Goal: Transaction & Acquisition: Obtain resource

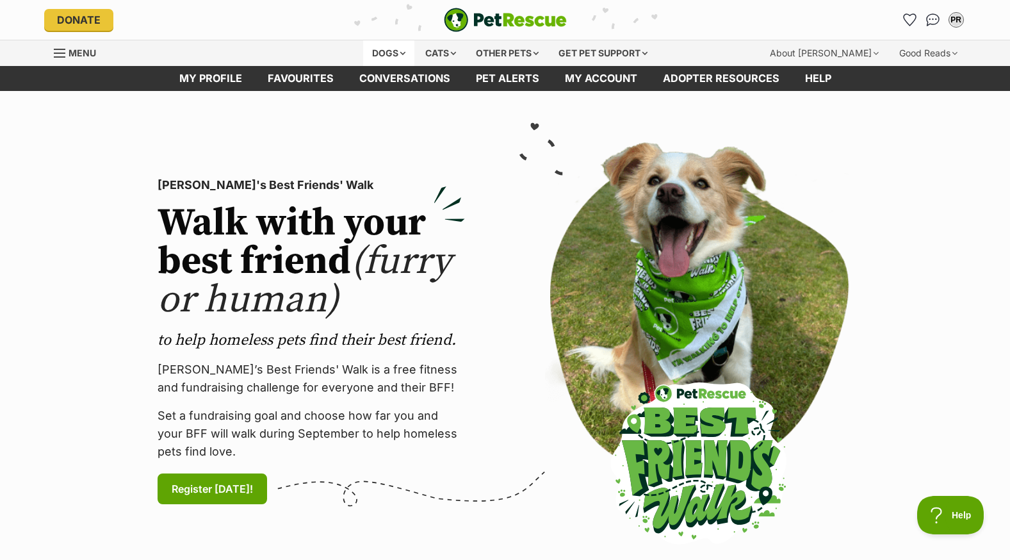
click at [383, 49] on div "Dogs" at bounding box center [388, 53] width 51 height 26
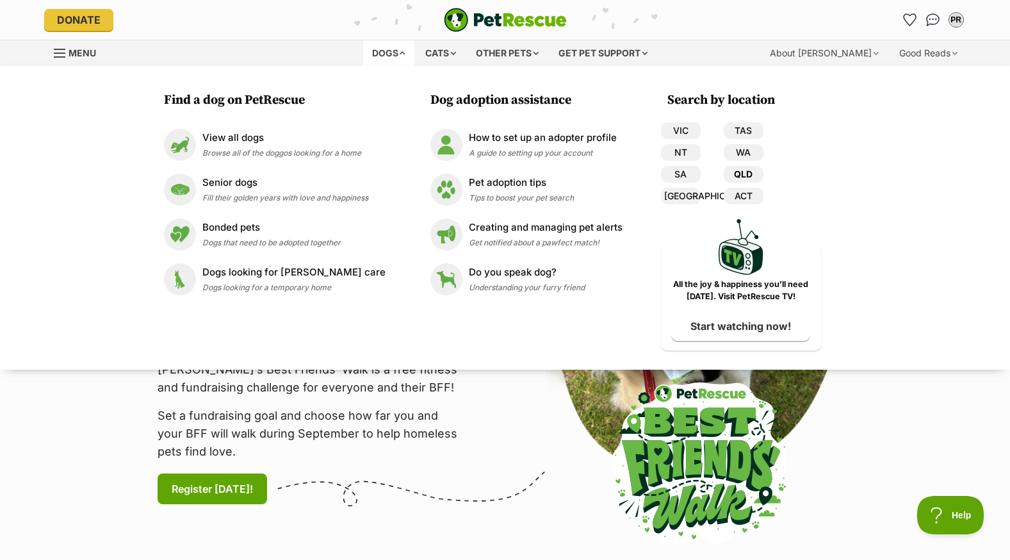
click at [744, 173] on link "QLD" at bounding box center [744, 174] width 40 height 17
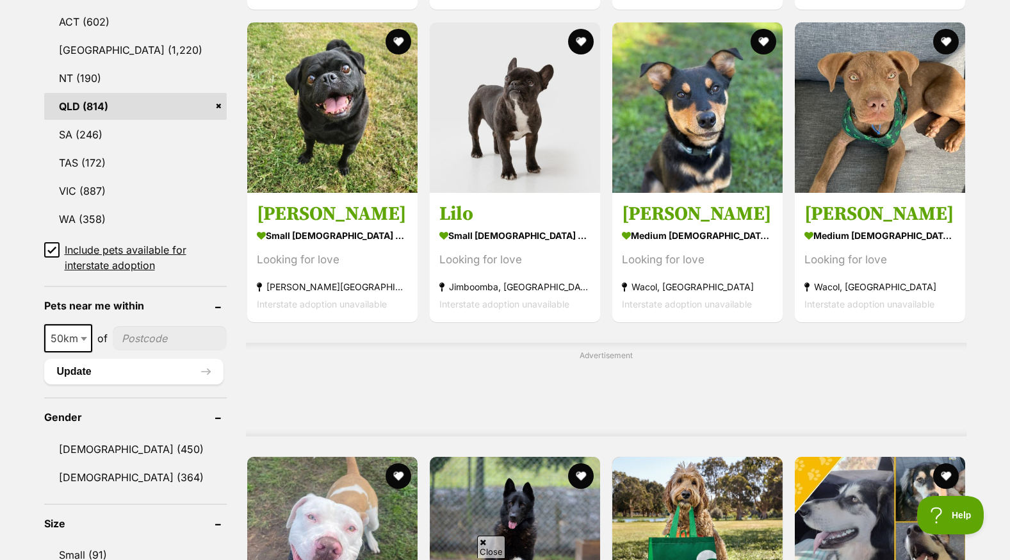
scroll to position [833, 0]
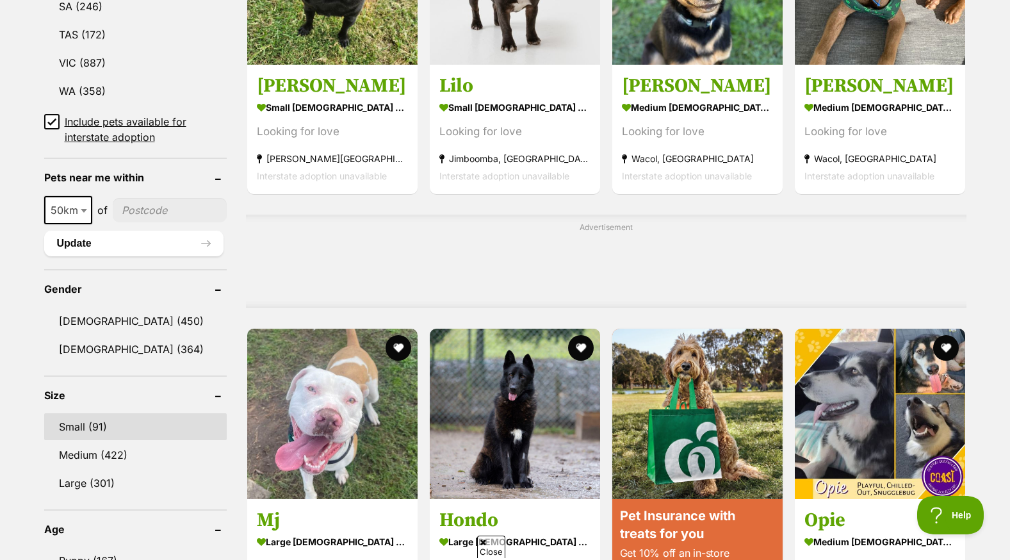
click at [88, 426] on link "Small (91)" at bounding box center [135, 426] width 183 height 27
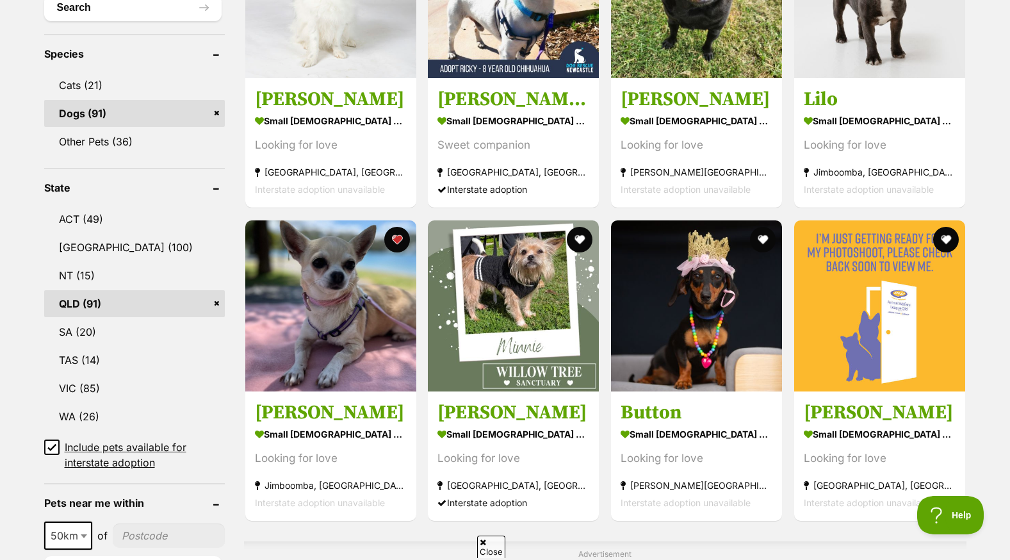
scroll to position [513, 0]
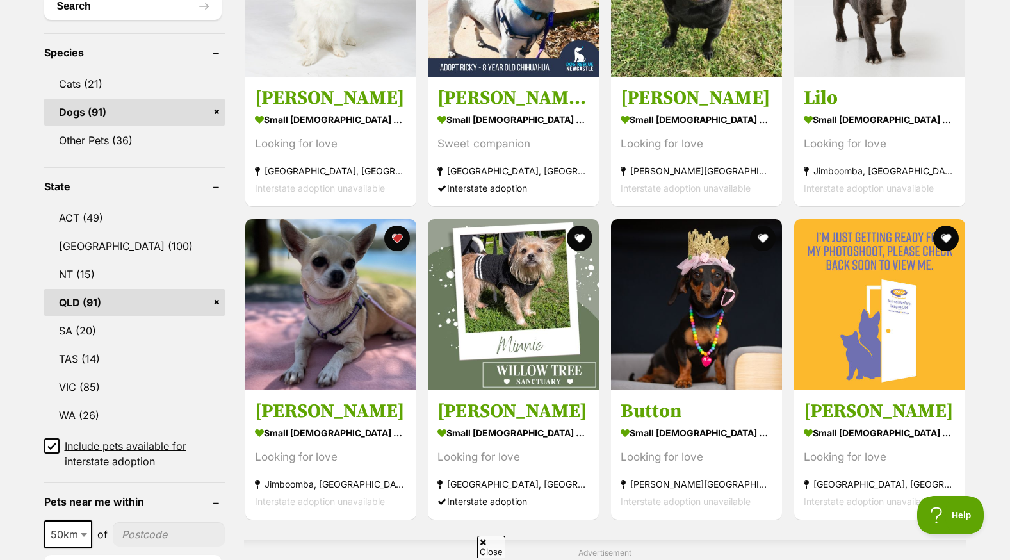
click at [51, 442] on icon at bounding box center [51, 445] width 9 height 9
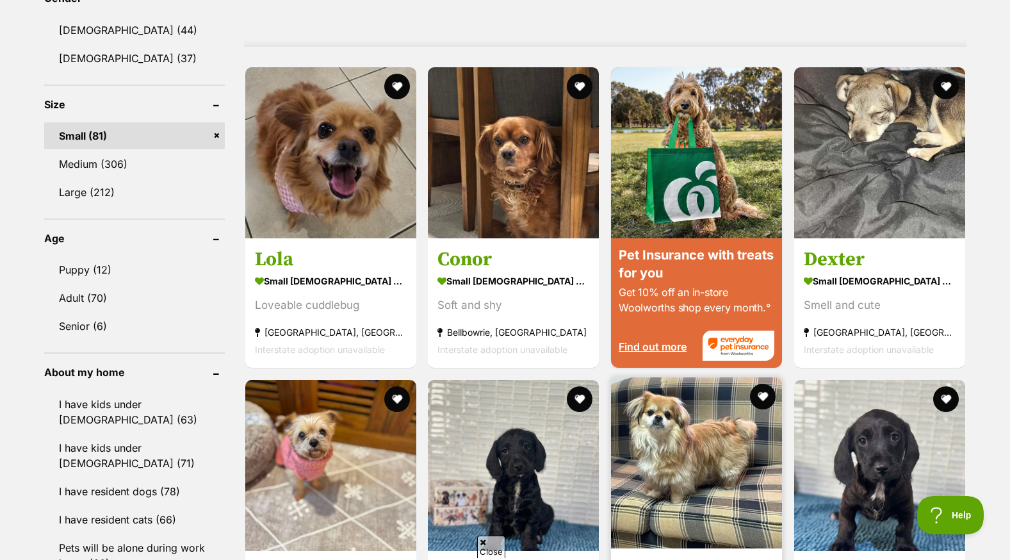
scroll to position [1089, 0]
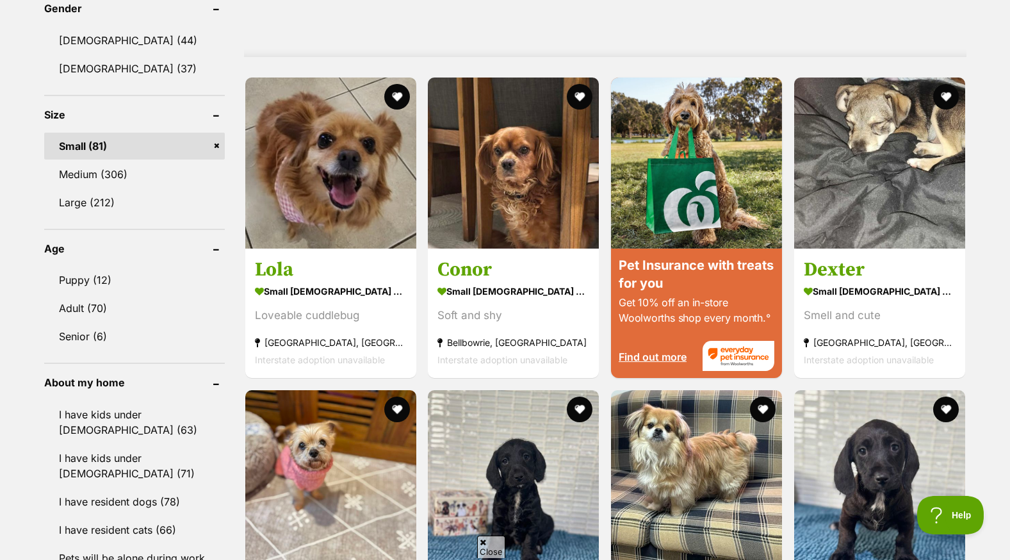
click at [749, 7] on div "Advertisement" at bounding box center [605, 10] width 723 height 94
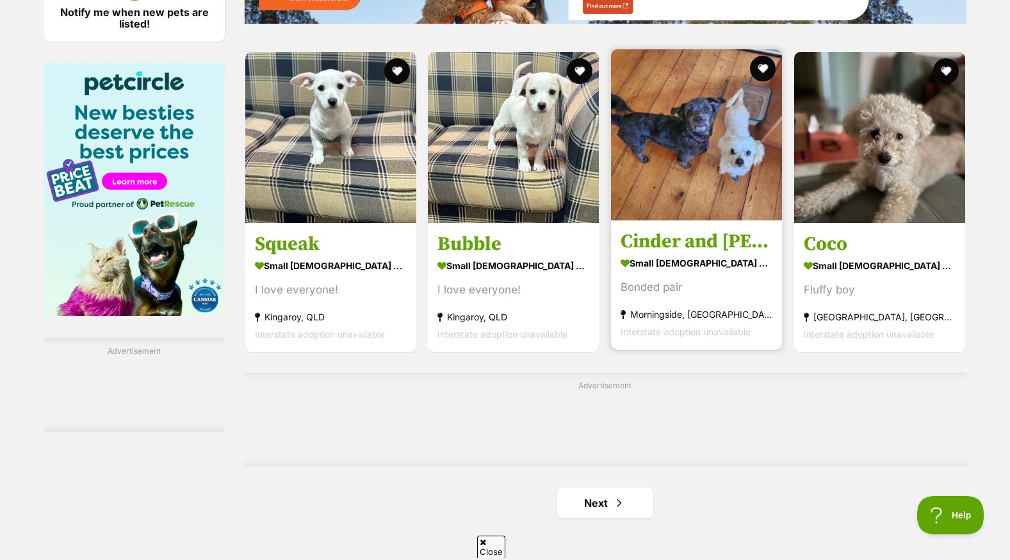
scroll to position [1911, 0]
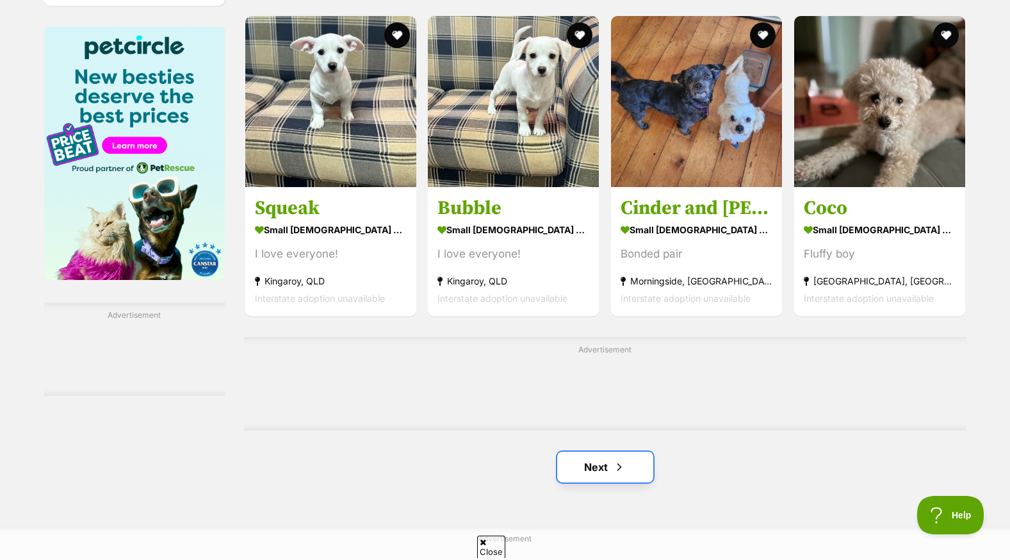
click at [622, 459] on span "Next page" at bounding box center [619, 466] width 13 height 15
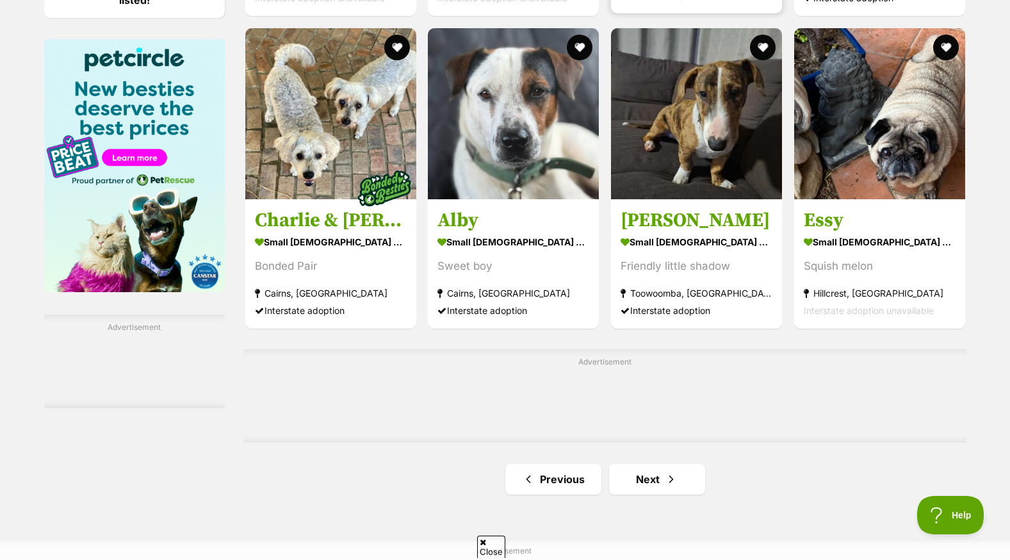
scroll to position [1922, 0]
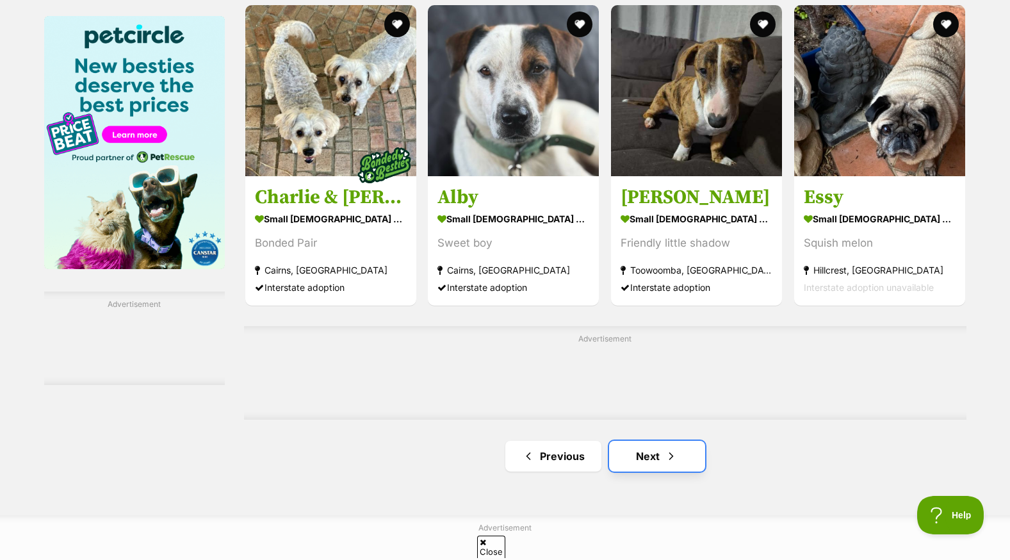
click at [656, 441] on link "Next" at bounding box center [657, 456] width 96 height 31
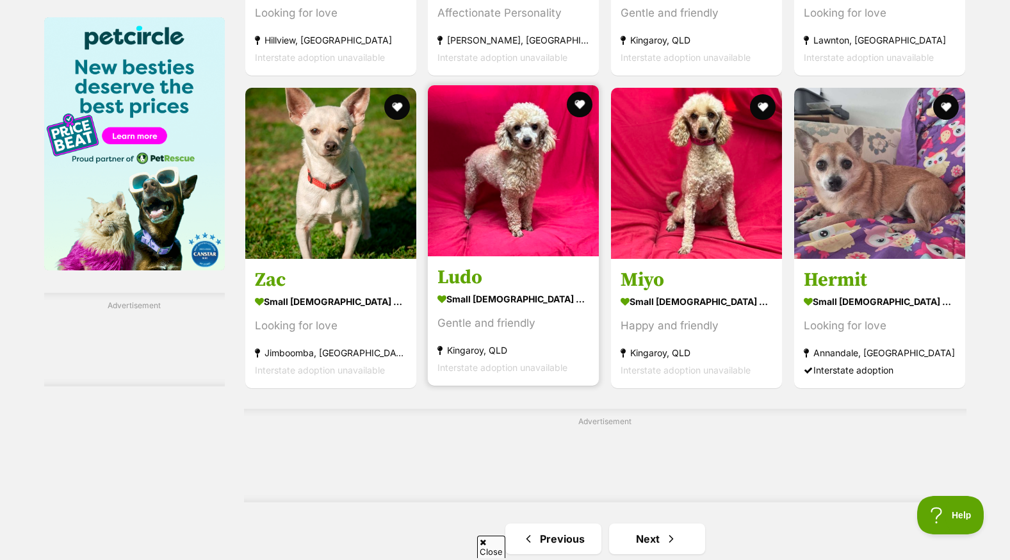
scroll to position [1922, 0]
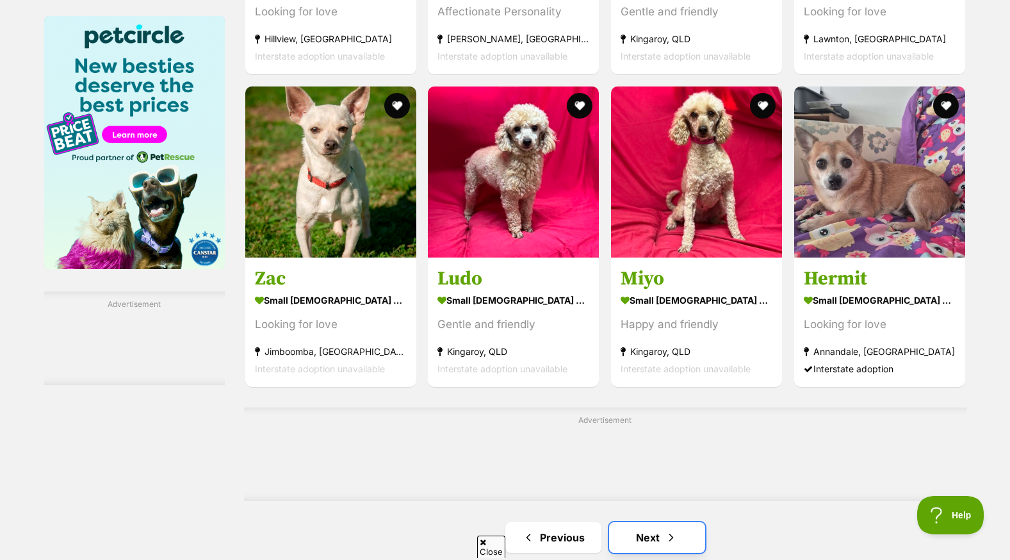
click at [660, 522] on link "Next" at bounding box center [657, 537] width 96 height 31
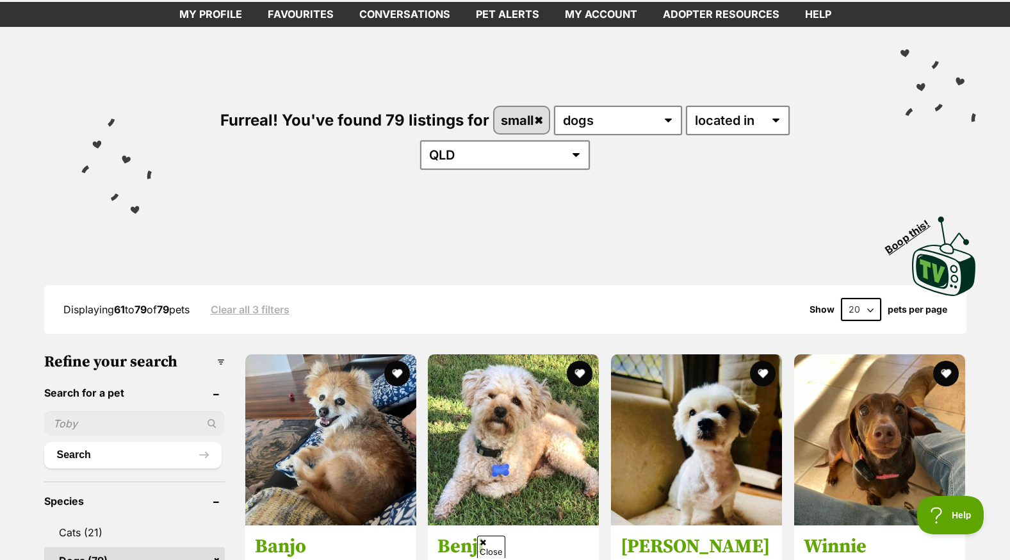
scroll to position [128, 0]
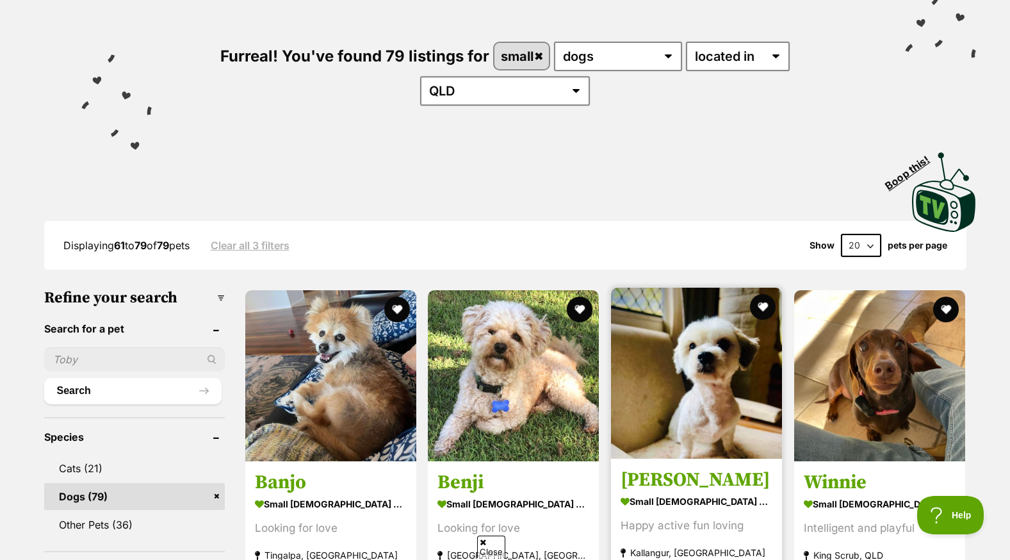
click at [736, 367] on img at bounding box center [696, 373] width 171 height 171
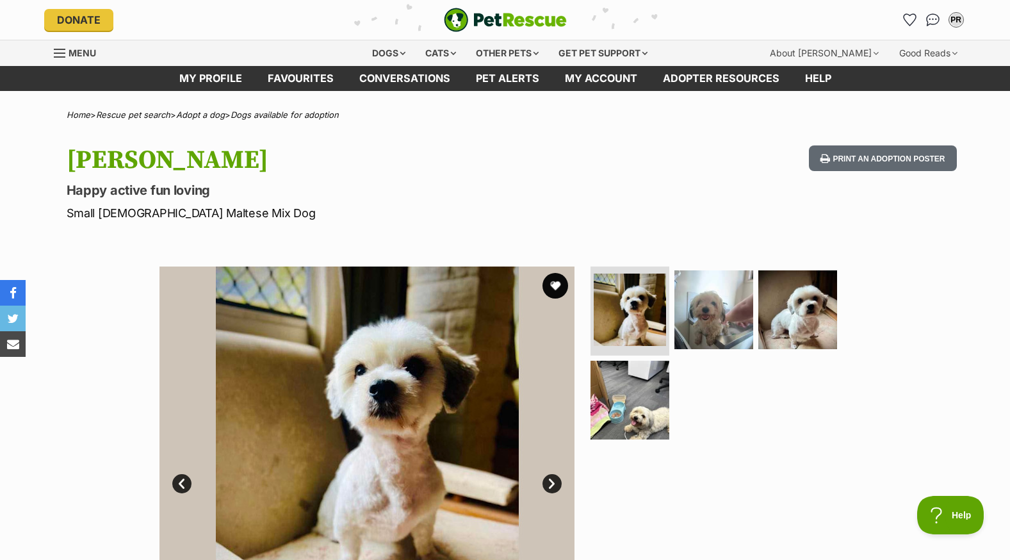
click at [554, 484] on link "Next" at bounding box center [552, 483] width 19 height 19
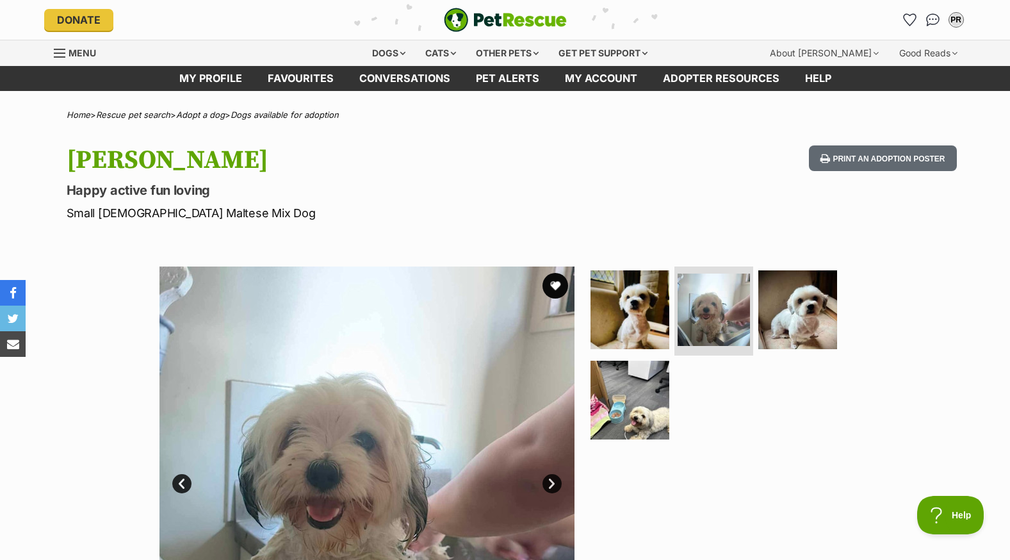
click at [554, 484] on link "Next" at bounding box center [552, 483] width 19 height 19
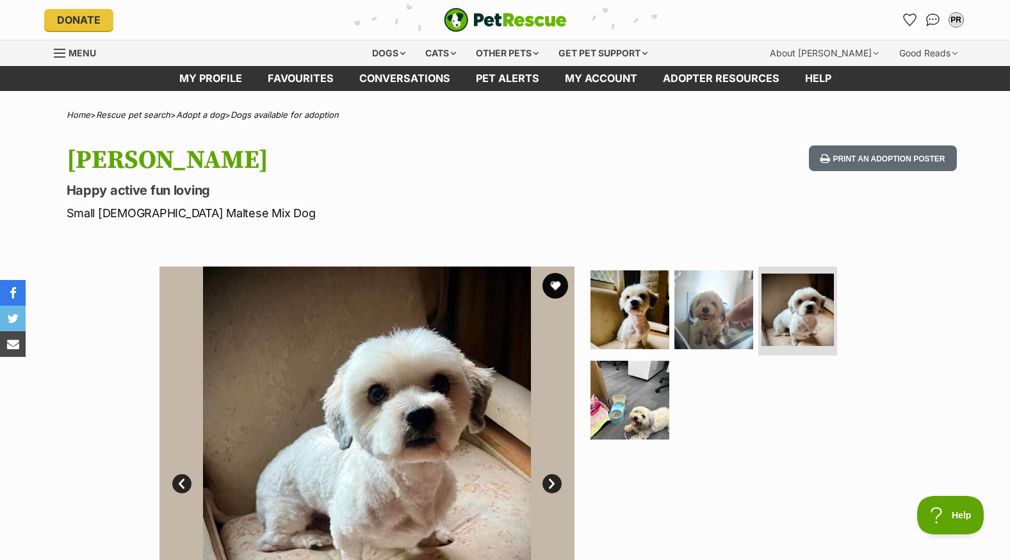
click at [554, 484] on link "Next" at bounding box center [552, 483] width 19 height 19
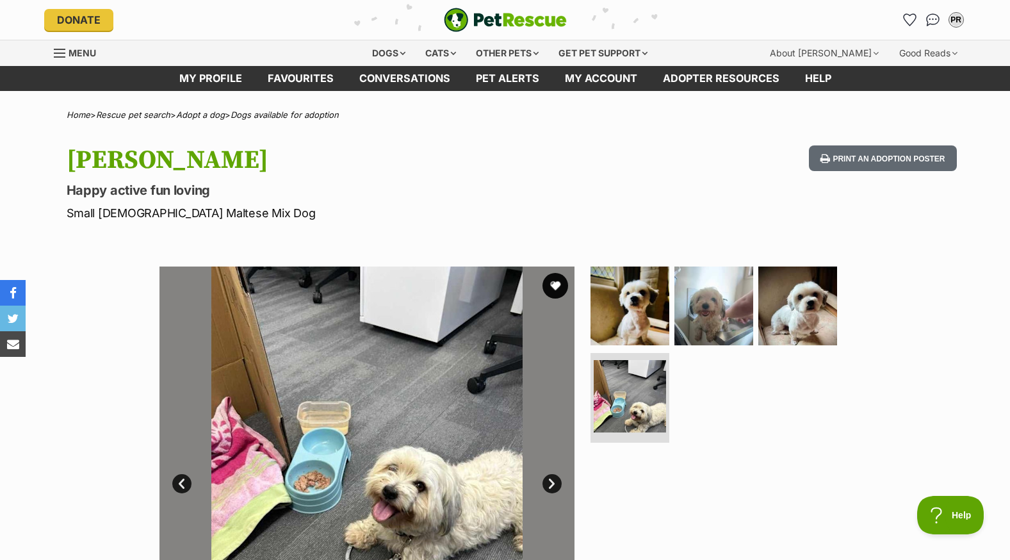
click at [554, 484] on link "Next" at bounding box center [552, 483] width 19 height 19
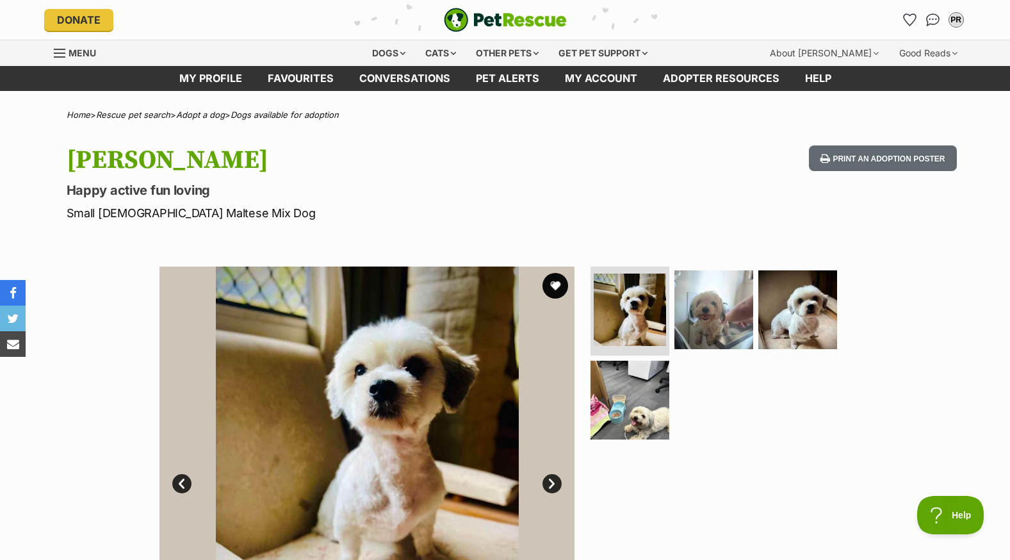
click at [729, 318] on img at bounding box center [714, 309] width 83 height 83
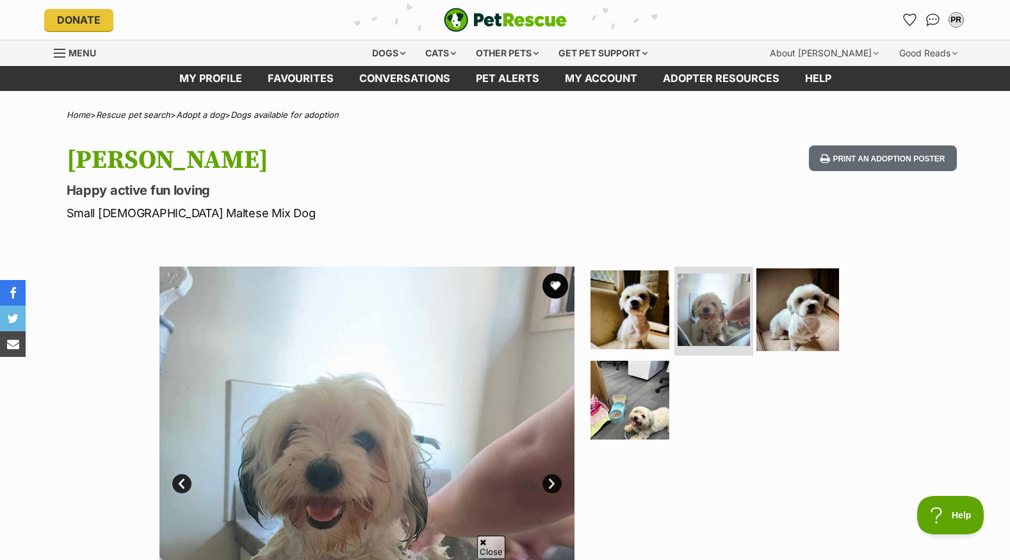
scroll to position [192, 0]
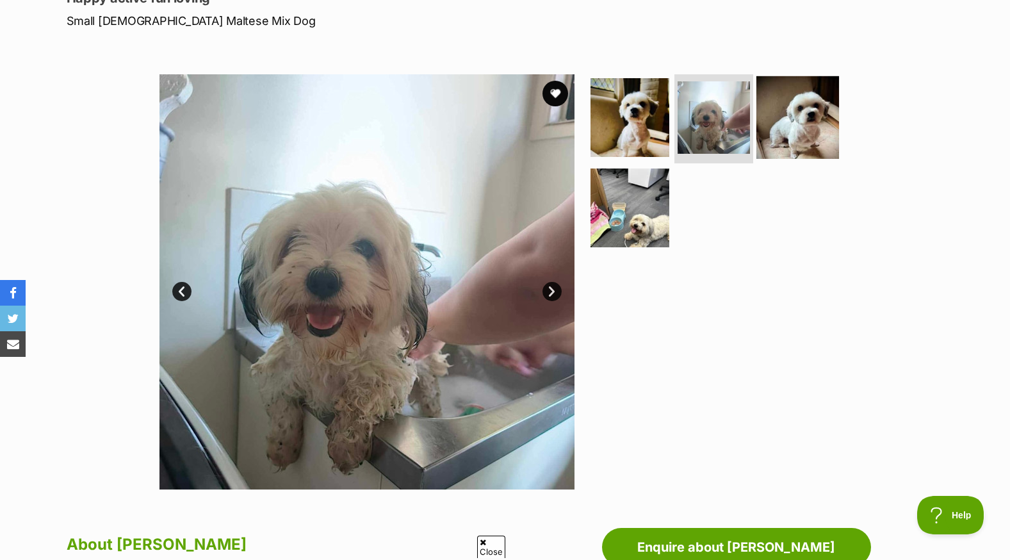
click at [803, 131] on img at bounding box center [798, 117] width 83 height 83
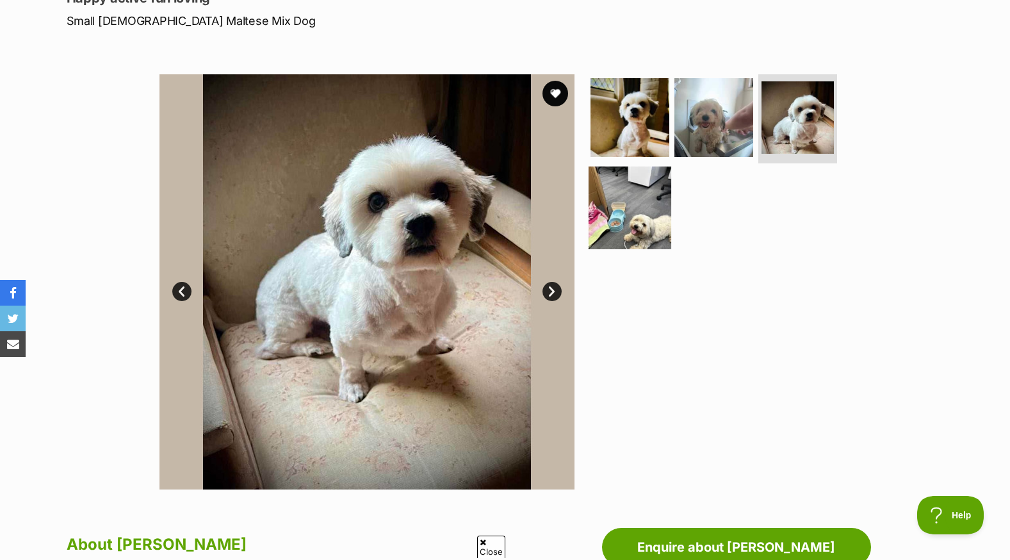
click at [637, 207] on img at bounding box center [630, 208] width 83 height 83
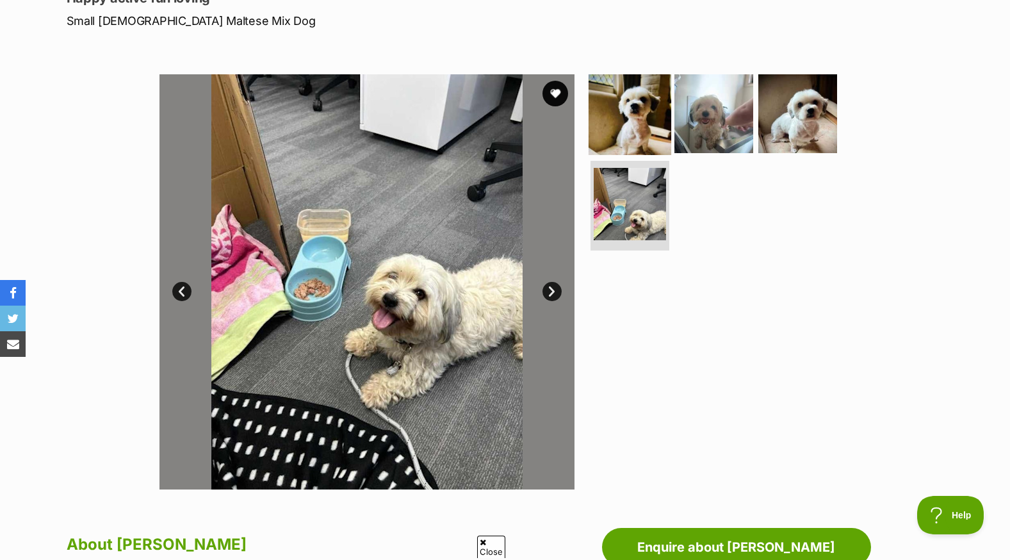
click at [632, 113] on img at bounding box center [630, 113] width 83 height 83
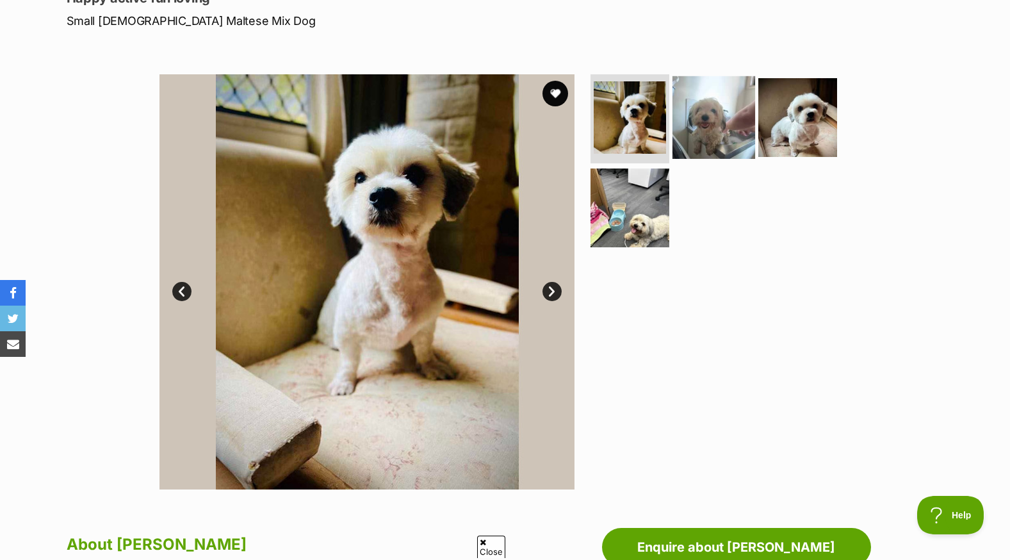
click at [729, 120] on img at bounding box center [714, 117] width 83 height 83
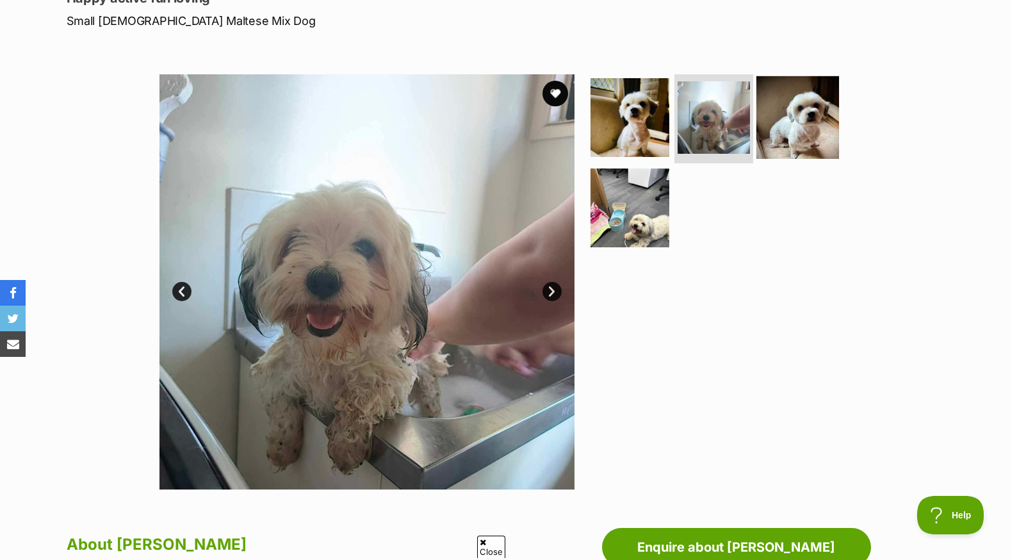
click at [812, 115] on img at bounding box center [798, 117] width 83 height 83
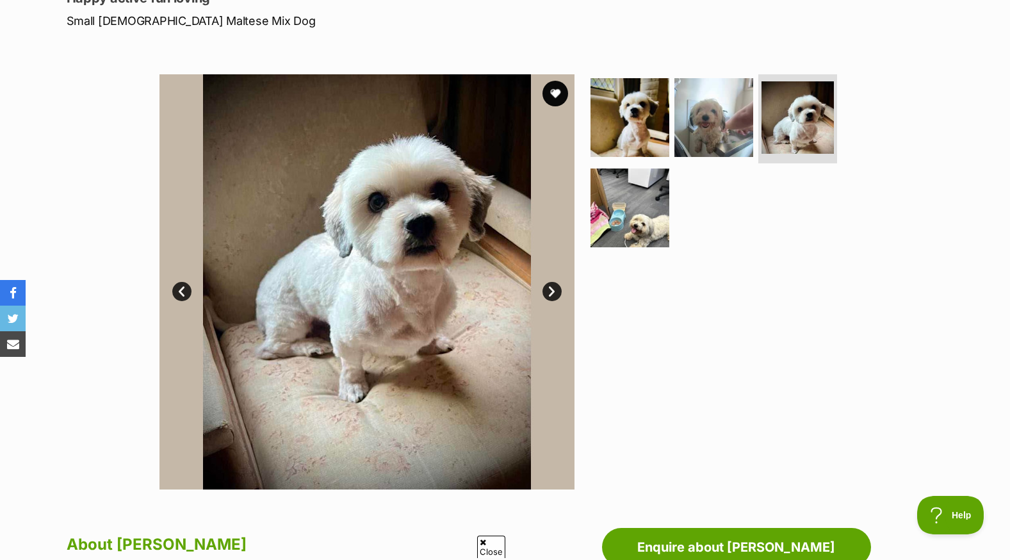
click at [550, 285] on link "Next" at bounding box center [552, 291] width 19 height 19
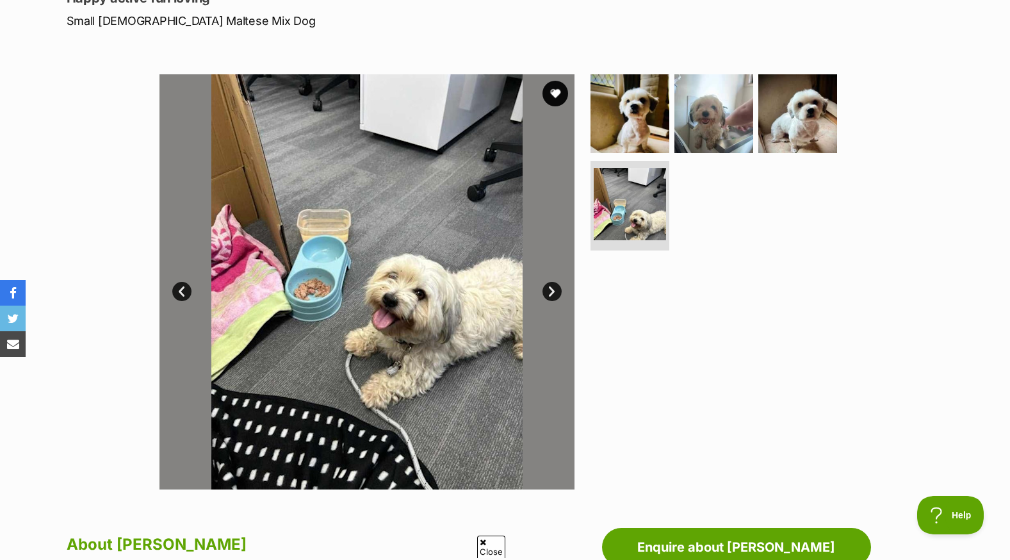
click at [550, 285] on link "Next" at bounding box center [552, 291] width 19 height 19
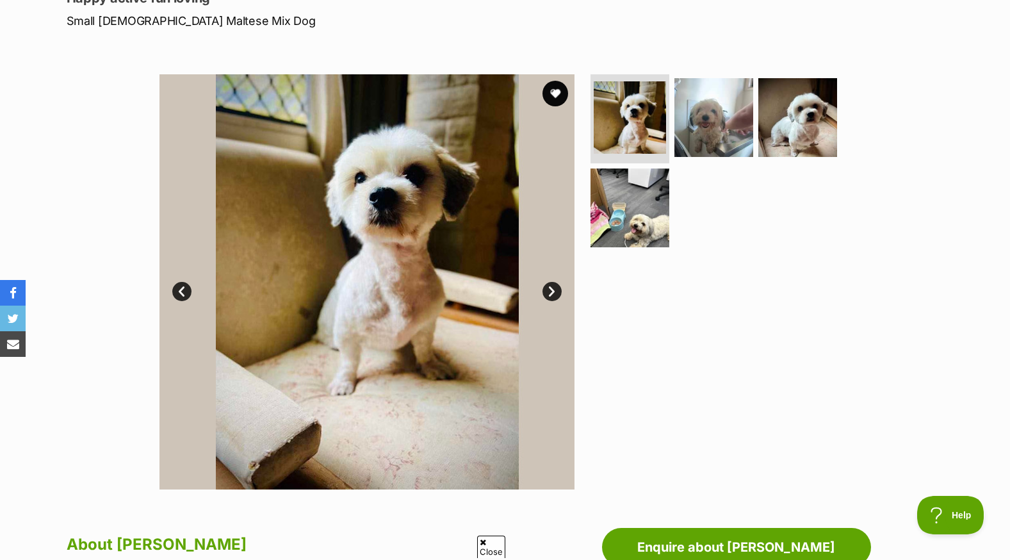
click at [550, 285] on link "Next" at bounding box center [552, 291] width 19 height 19
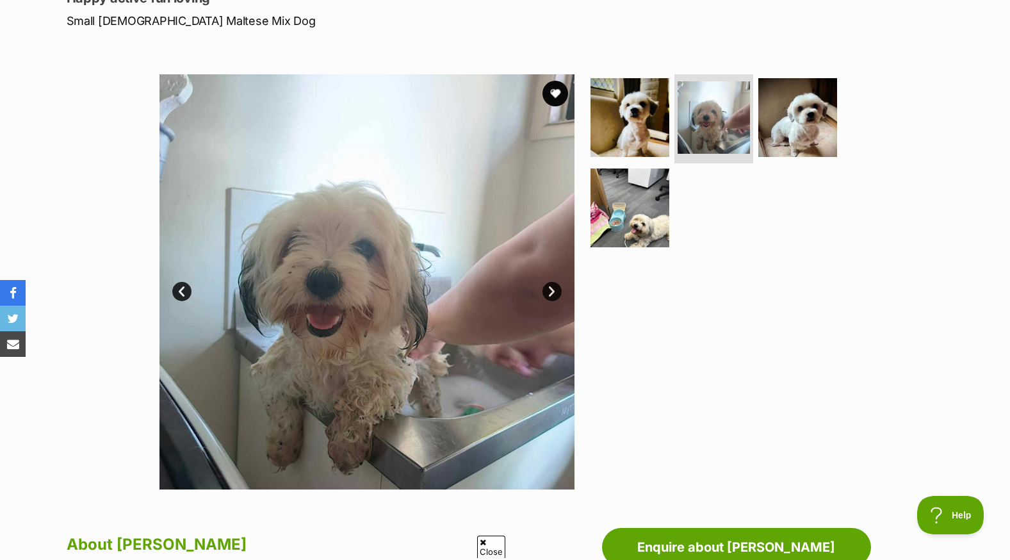
click at [550, 285] on link "Next" at bounding box center [552, 291] width 19 height 19
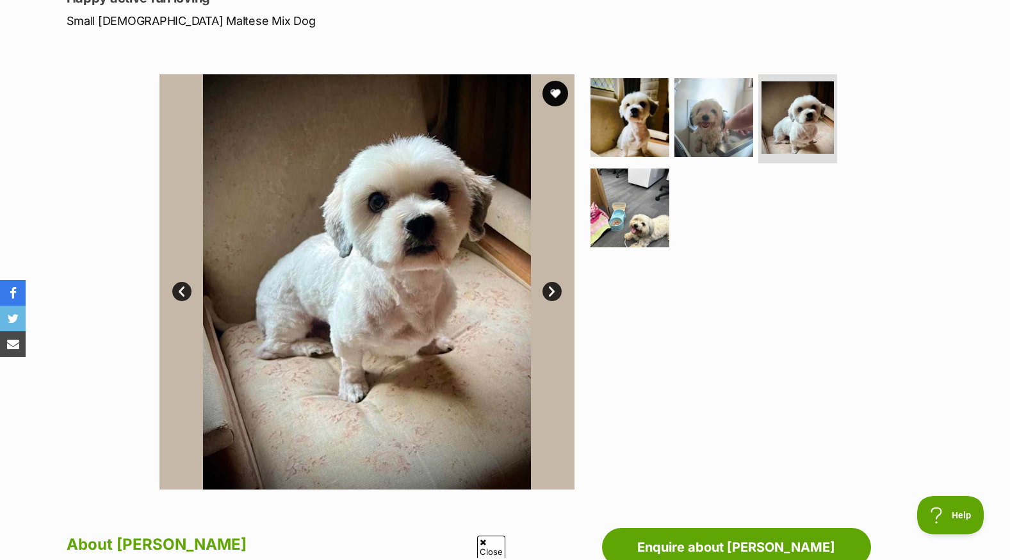
click at [550, 285] on link "Next" at bounding box center [552, 291] width 19 height 19
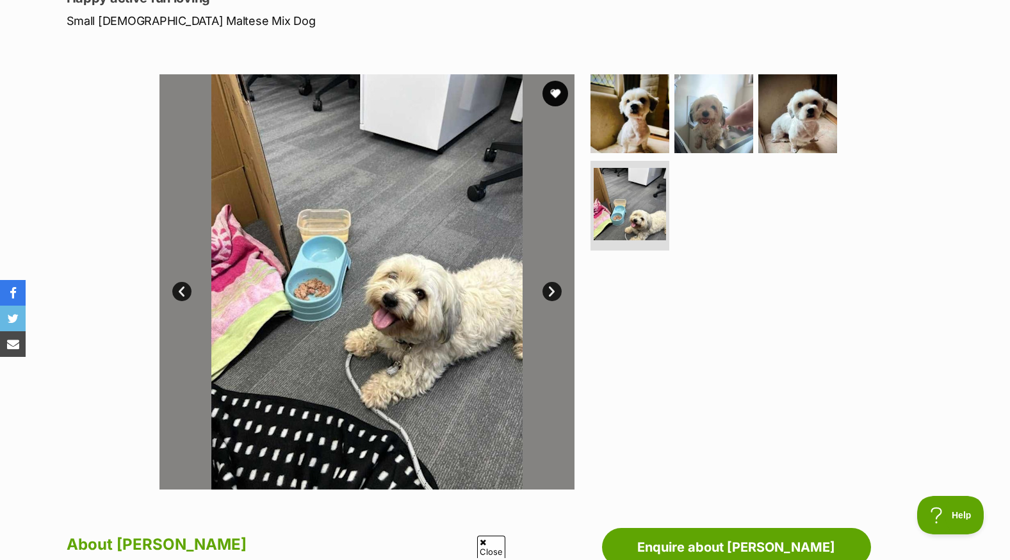
click at [550, 285] on link "Next" at bounding box center [552, 291] width 19 height 19
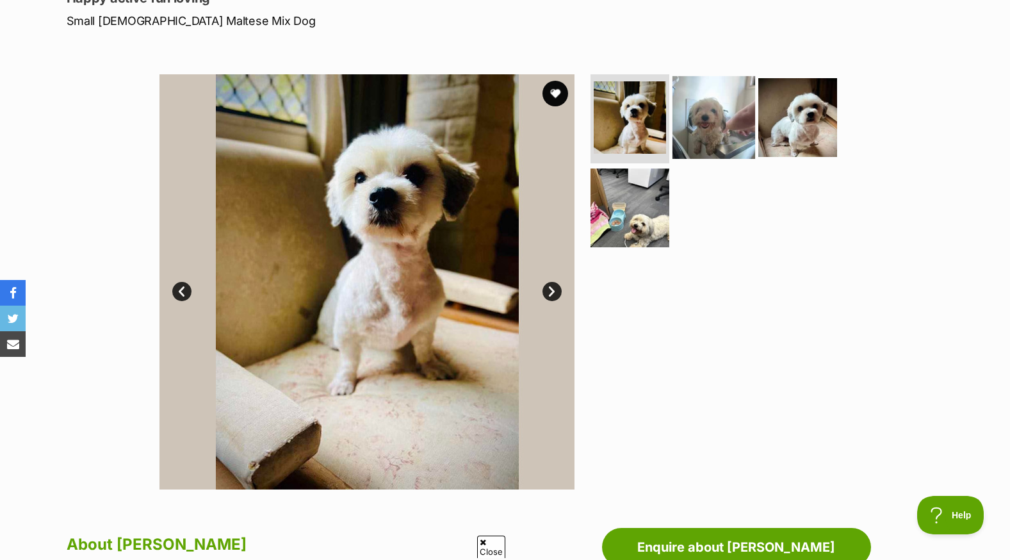
click at [704, 119] on img at bounding box center [714, 117] width 83 height 83
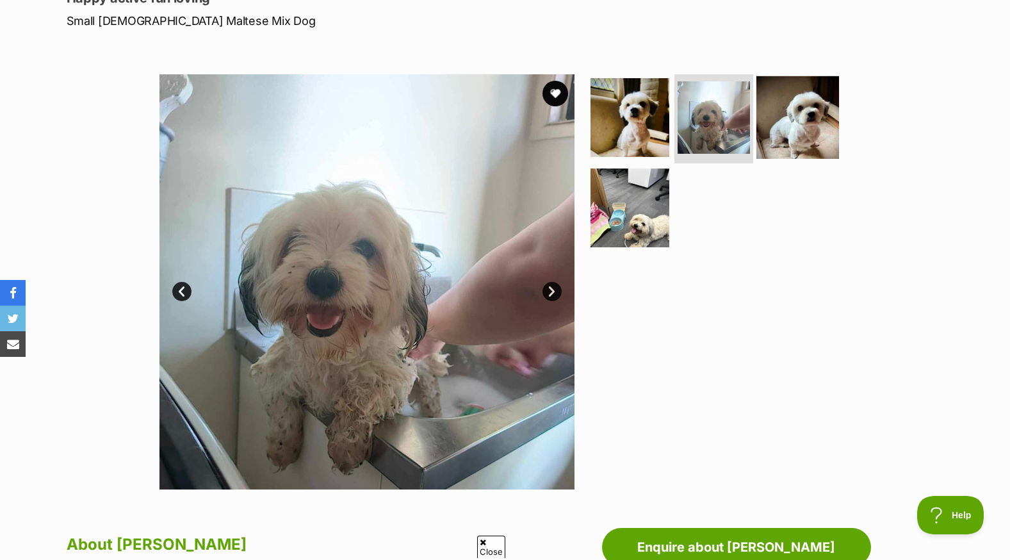
click at [816, 119] on img at bounding box center [798, 117] width 83 height 83
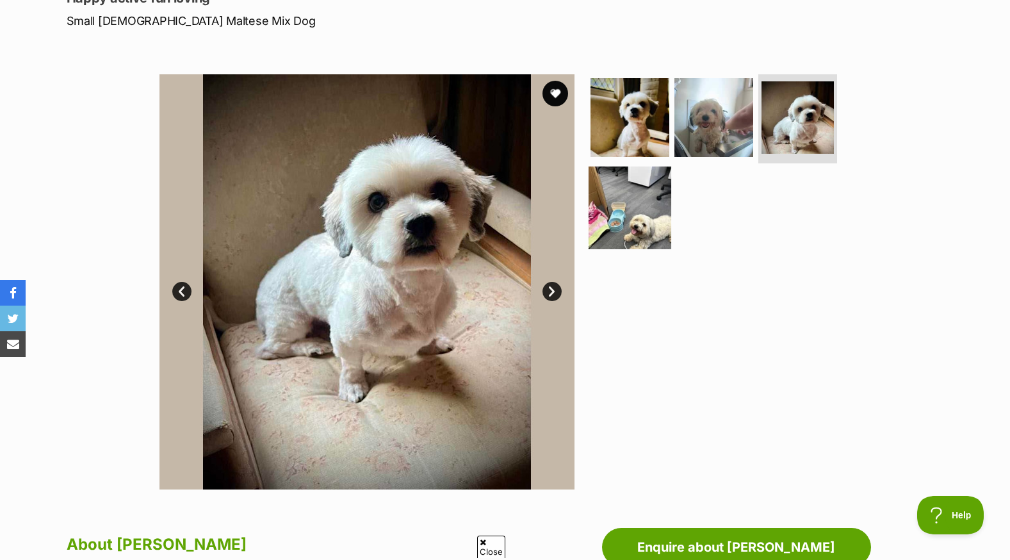
click at [652, 201] on img at bounding box center [630, 208] width 83 height 83
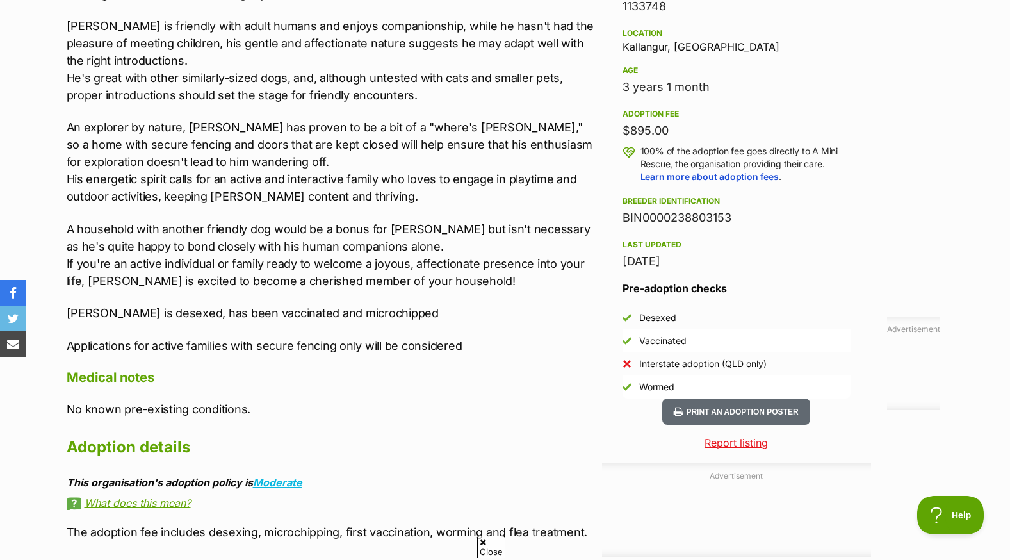
scroll to position [641, 0]
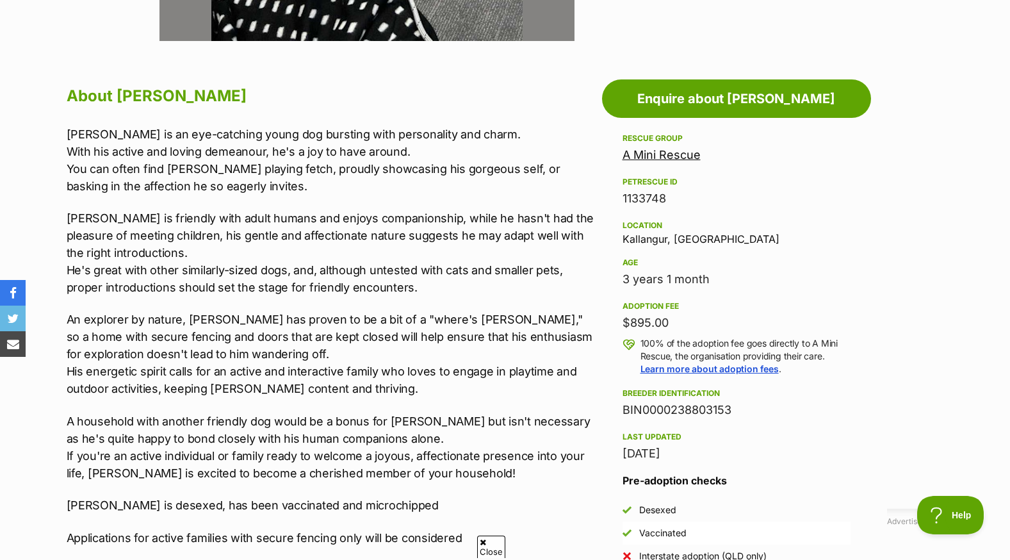
click at [684, 153] on link "A Mini Rescue" at bounding box center [662, 154] width 78 height 13
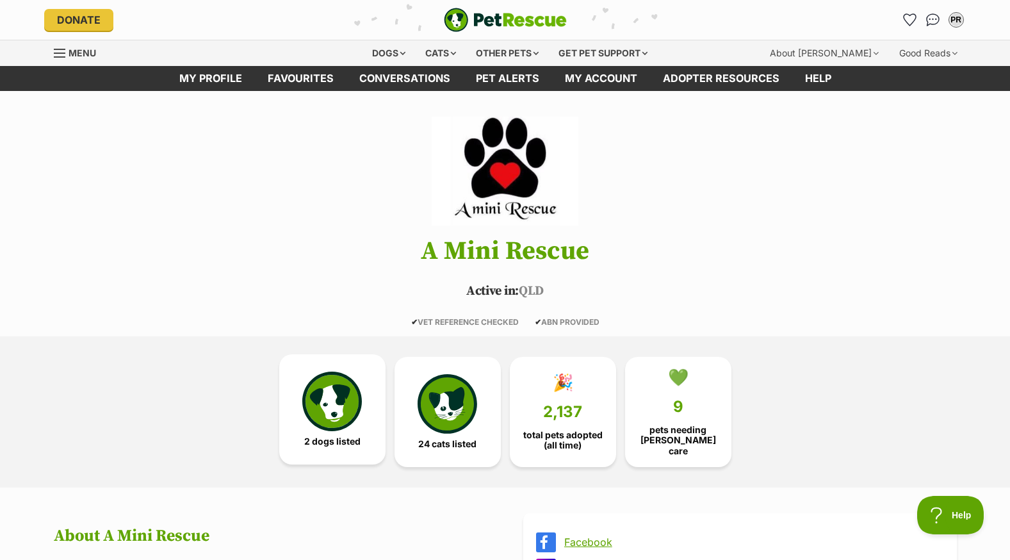
click at [327, 426] on img at bounding box center [331, 401] width 59 height 59
